Goal: Information Seeking & Learning: Check status

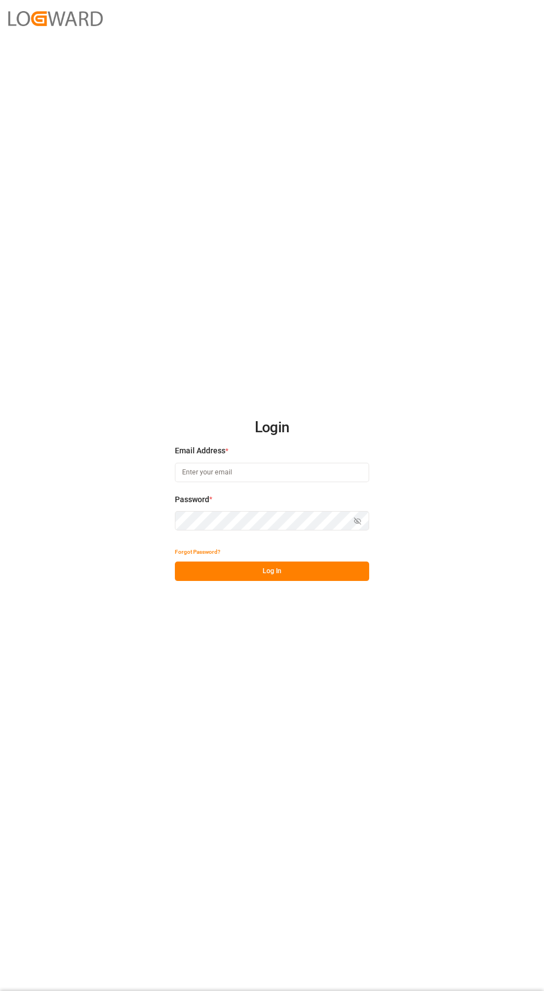
click at [287, 482] on input at bounding box center [272, 472] width 194 height 19
type input "elsie.sanchez@leschaco.com"
click at [300, 638] on div "Login Email Address * elsie.sanchez@leschaco.com Password * Show password Forgo…" at bounding box center [272, 495] width 544 height 991
click at [339, 581] on button "Log In" at bounding box center [272, 571] width 194 height 19
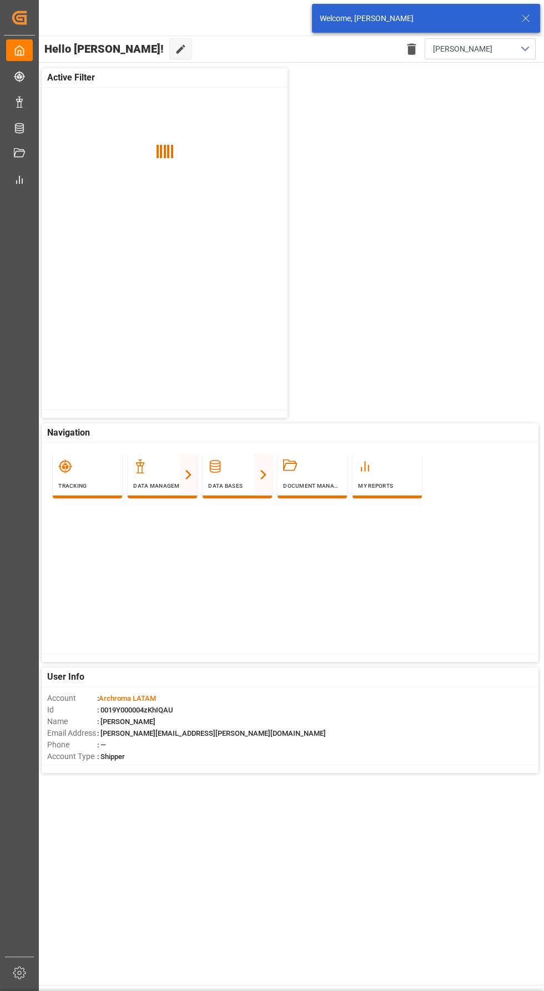
click at [38, 200] on div "Created by potrace 1.15, written by Peter Selinger 2001-2017 Created by potrace…" at bounding box center [19, 492] width 39 height 984
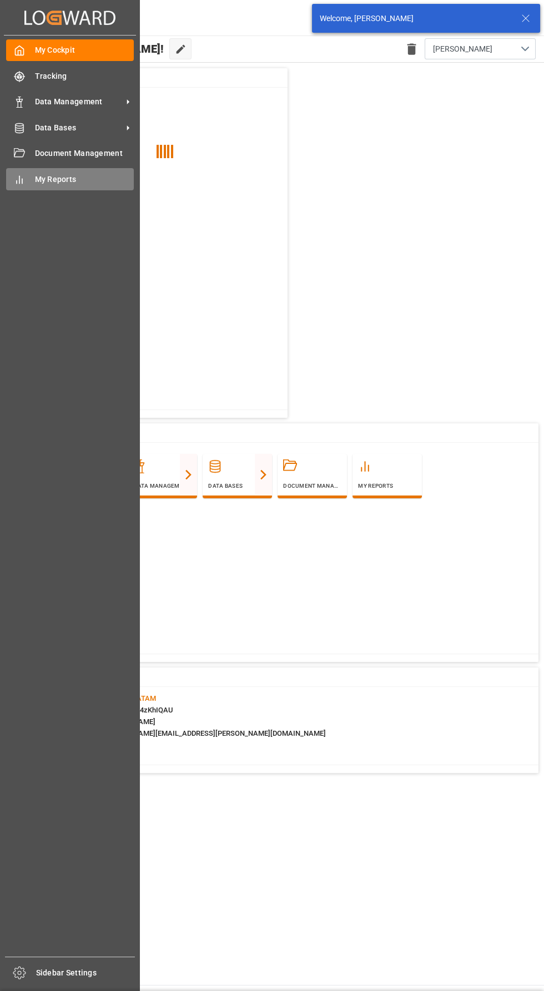
click at [52, 190] on div "My Reports My Reports" at bounding box center [70, 179] width 128 height 22
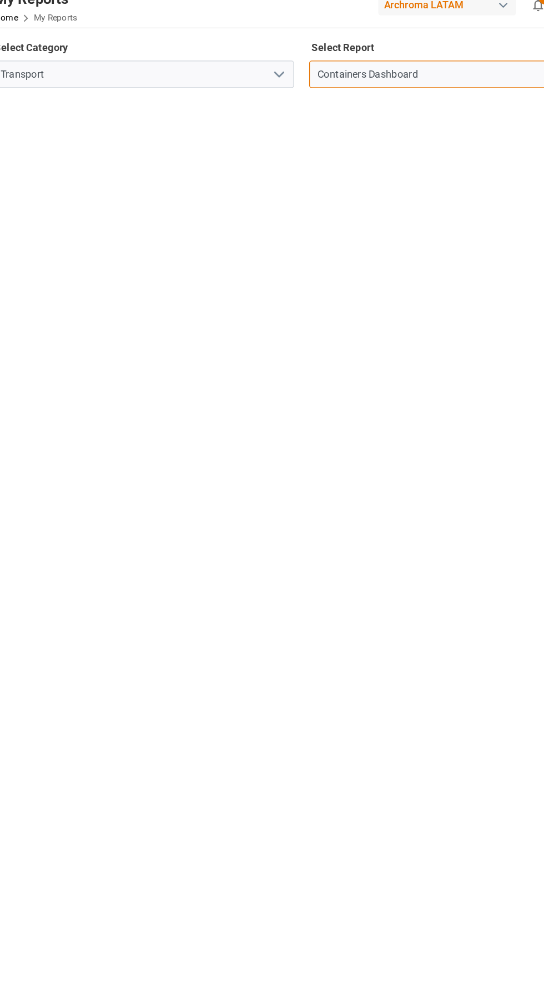
click at [408, 74] on input "Containers Dashboard" at bounding box center [407, 71] width 233 height 21
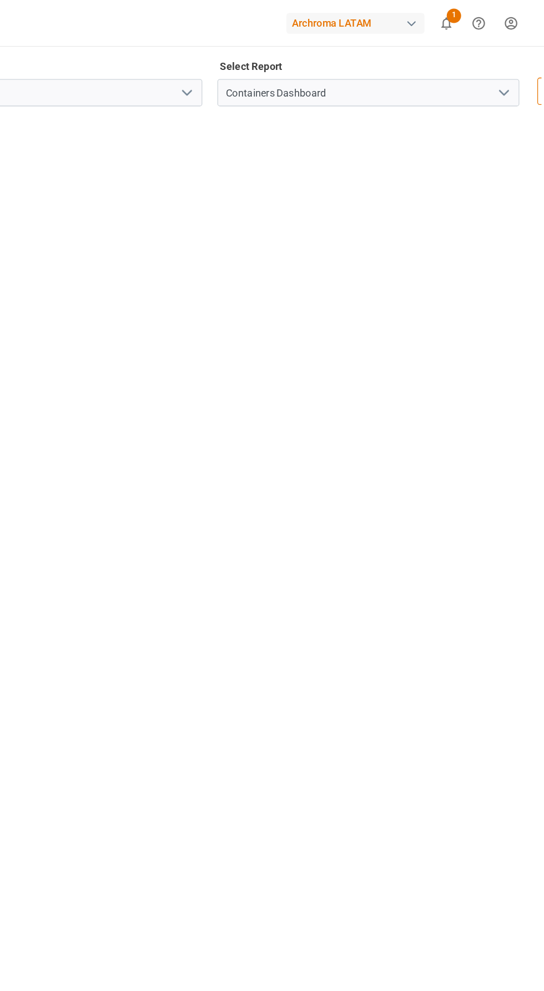
click at [510, 75] on icon "open menu" at bounding box center [512, 71] width 13 height 13
click at [268, 72] on icon "open menu" at bounding box center [267, 71] width 13 height 13
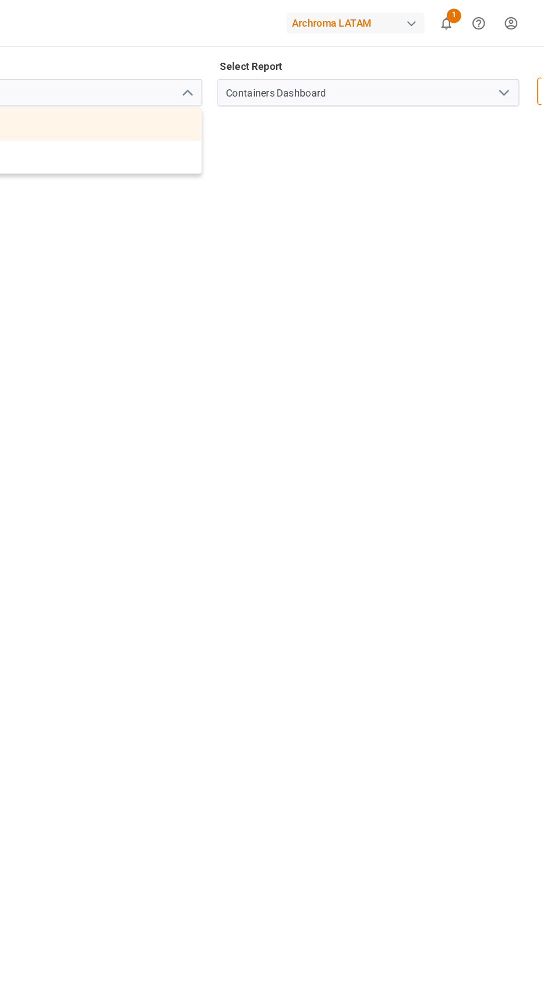
click at [261, 123] on div "Sourcing" at bounding box center [163, 121] width 232 height 25
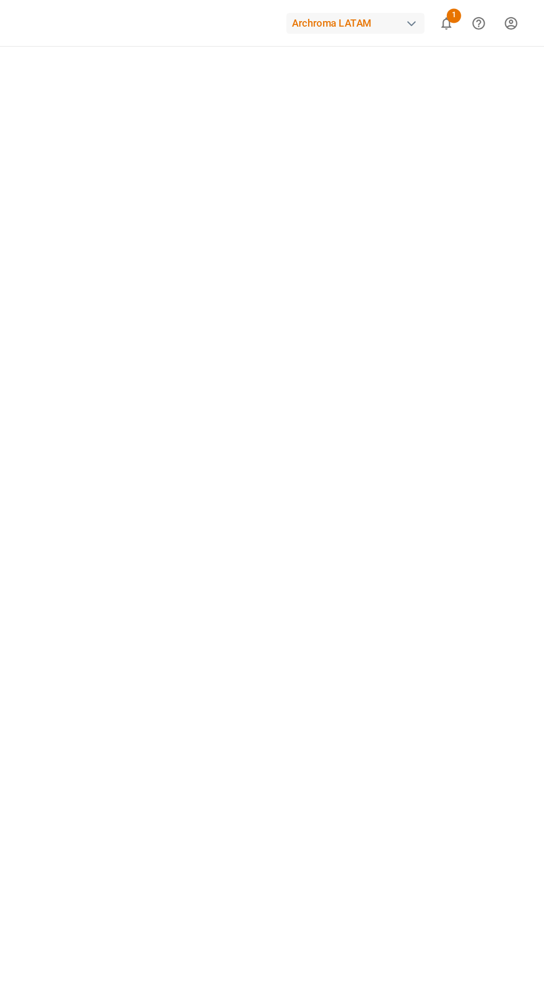
scroll to position [205, 0]
